Goal: Task Accomplishment & Management: Manage account settings

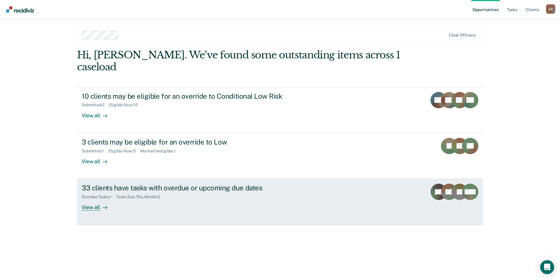
click at [175, 183] on div "33 clients have tasks with overdue or upcoming due dates" at bounding box center [184, 187] width 205 height 8
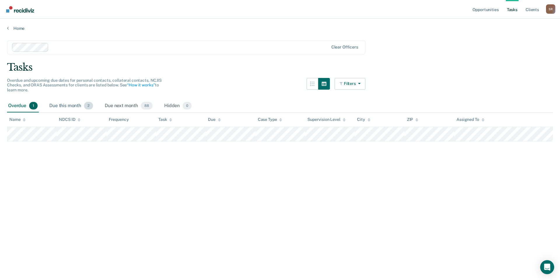
click at [73, 105] on div "Due this month 2" at bounding box center [71, 105] width 46 height 13
click at [131, 105] on div "Due next month 88" at bounding box center [129, 105] width 50 height 13
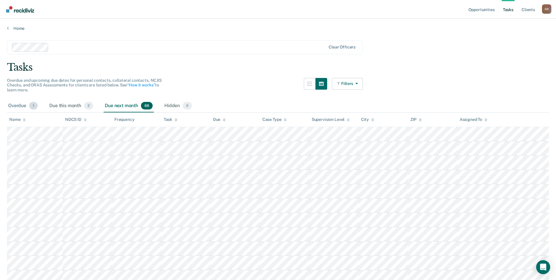
click at [35, 105] on span "1" at bounding box center [33, 106] width 8 height 8
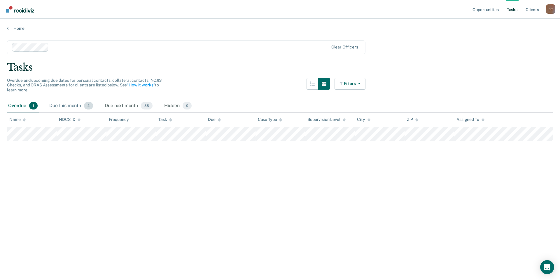
click at [83, 105] on div "Due this month 2" at bounding box center [71, 105] width 46 height 13
